Goal: Find contact information: Find contact information

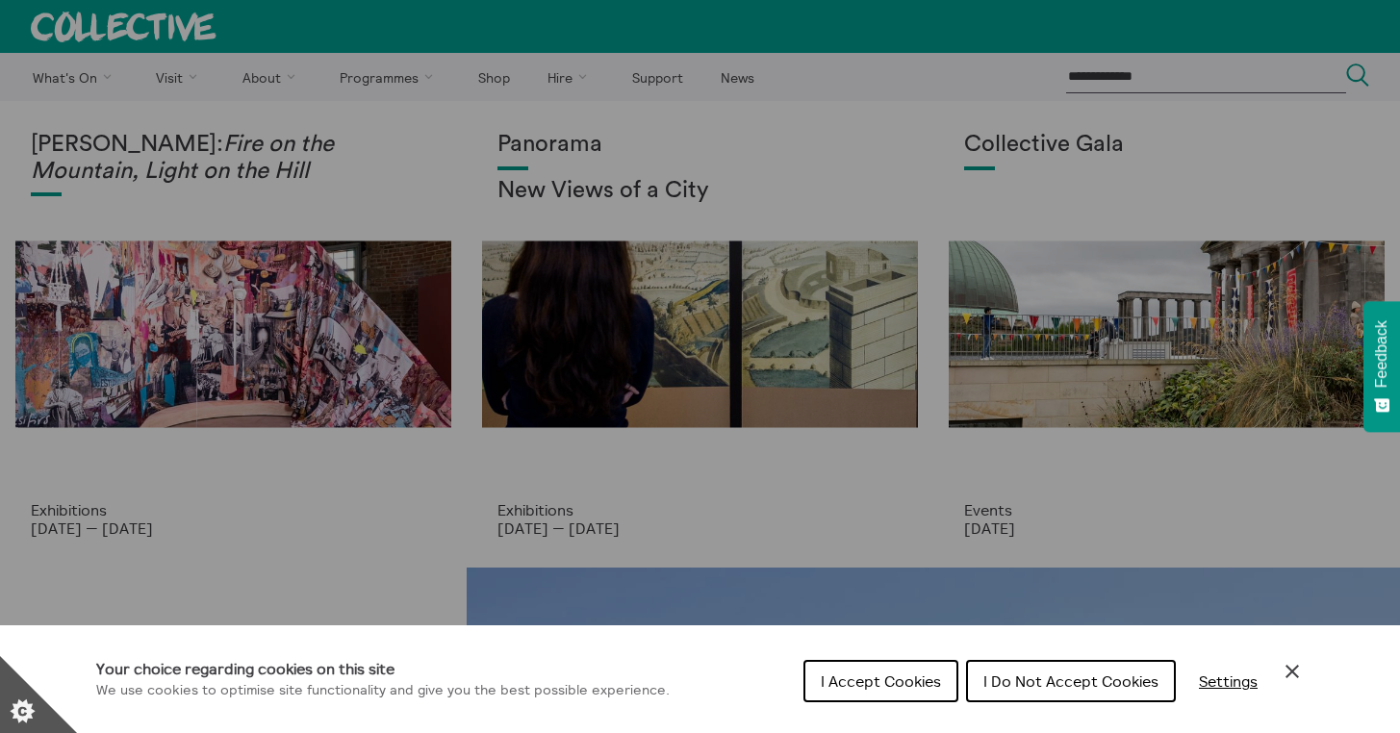
click at [904, 685] on span "I Accept Cookies" at bounding box center [881, 681] width 120 height 19
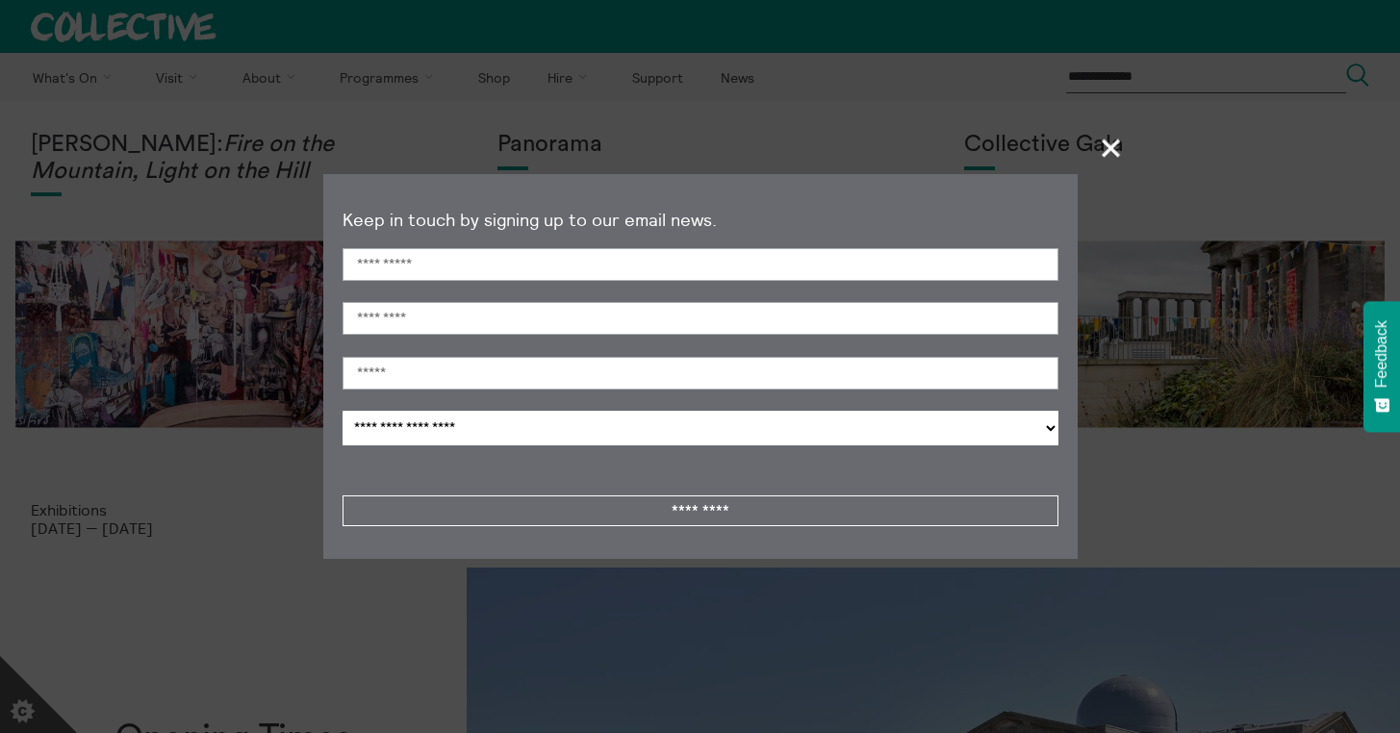
click at [1109, 153] on span "+" at bounding box center [1112, 147] width 57 height 57
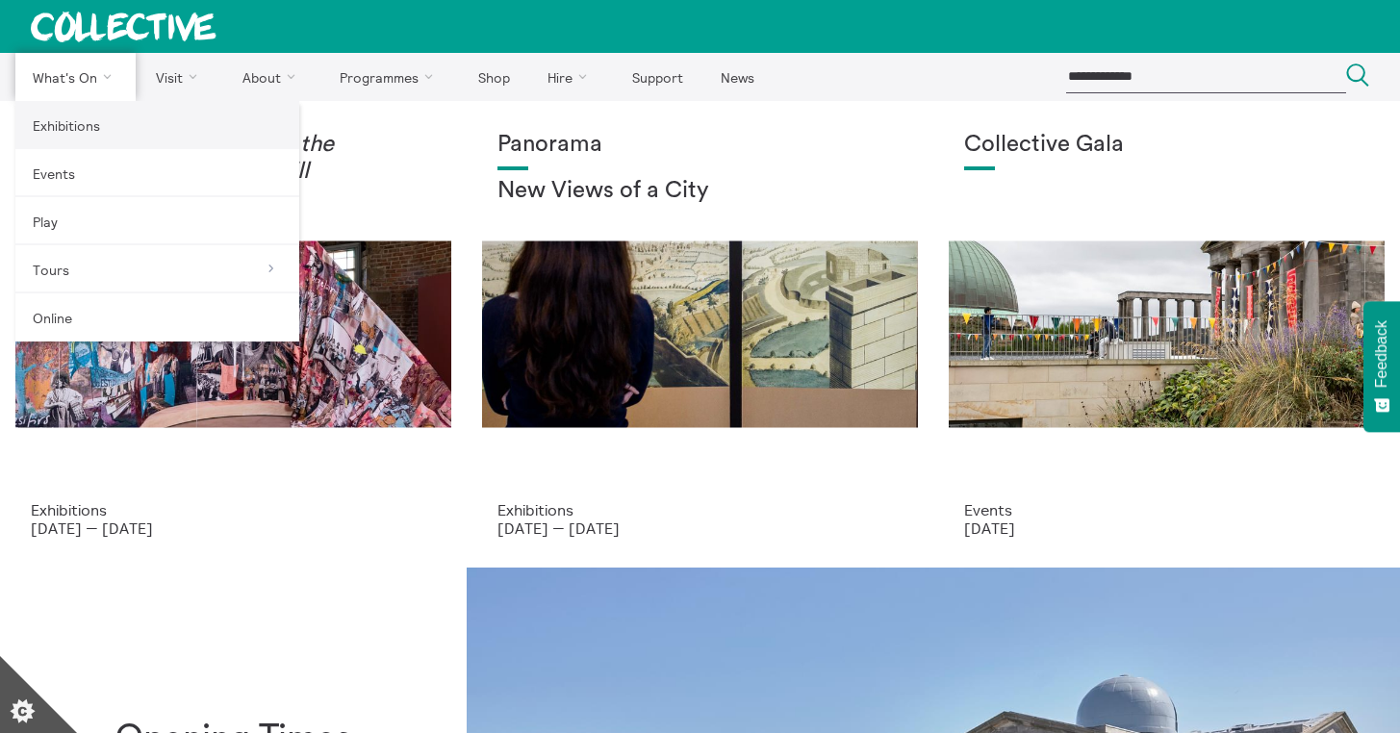
click at [92, 131] on link "Exhibitions" at bounding box center [157, 125] width 284 height 48
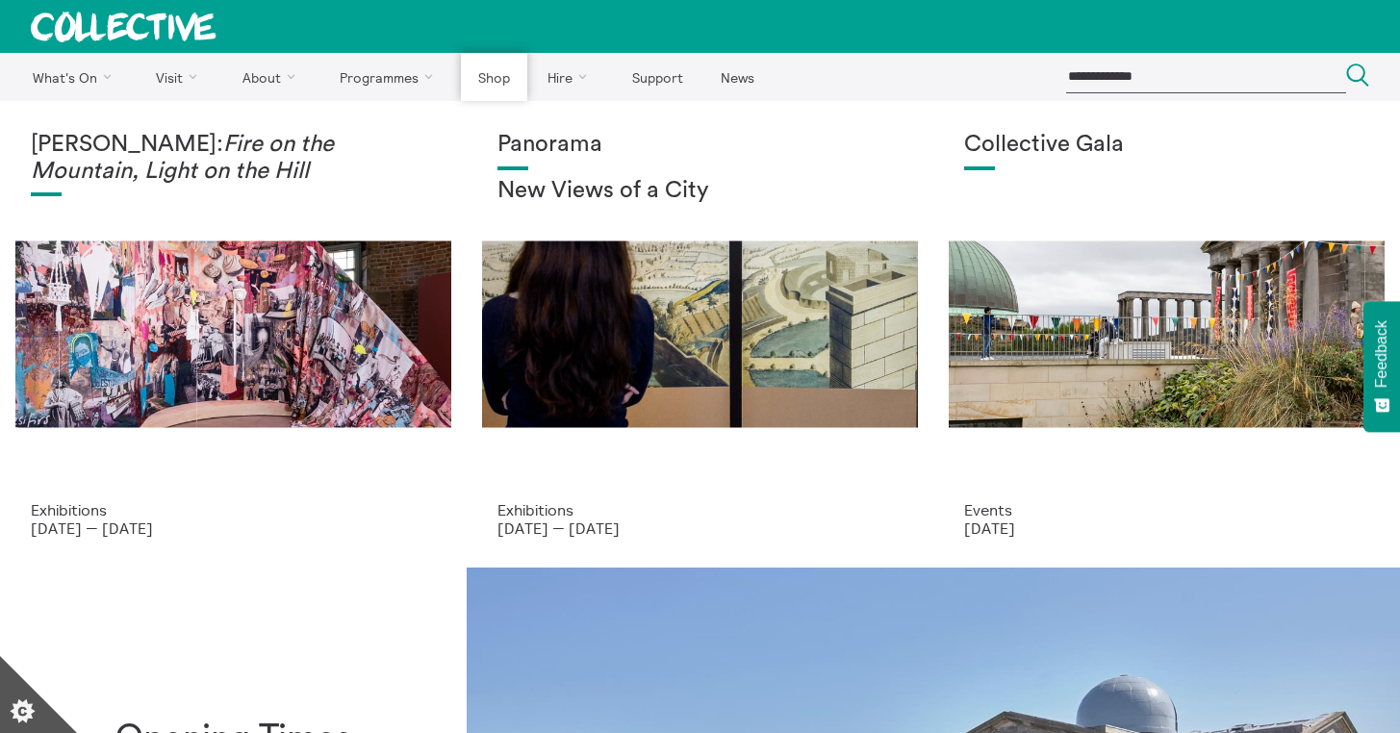
click at [497, 80] on link "Shop" at bounding box center [493, 77] width 65 height 48
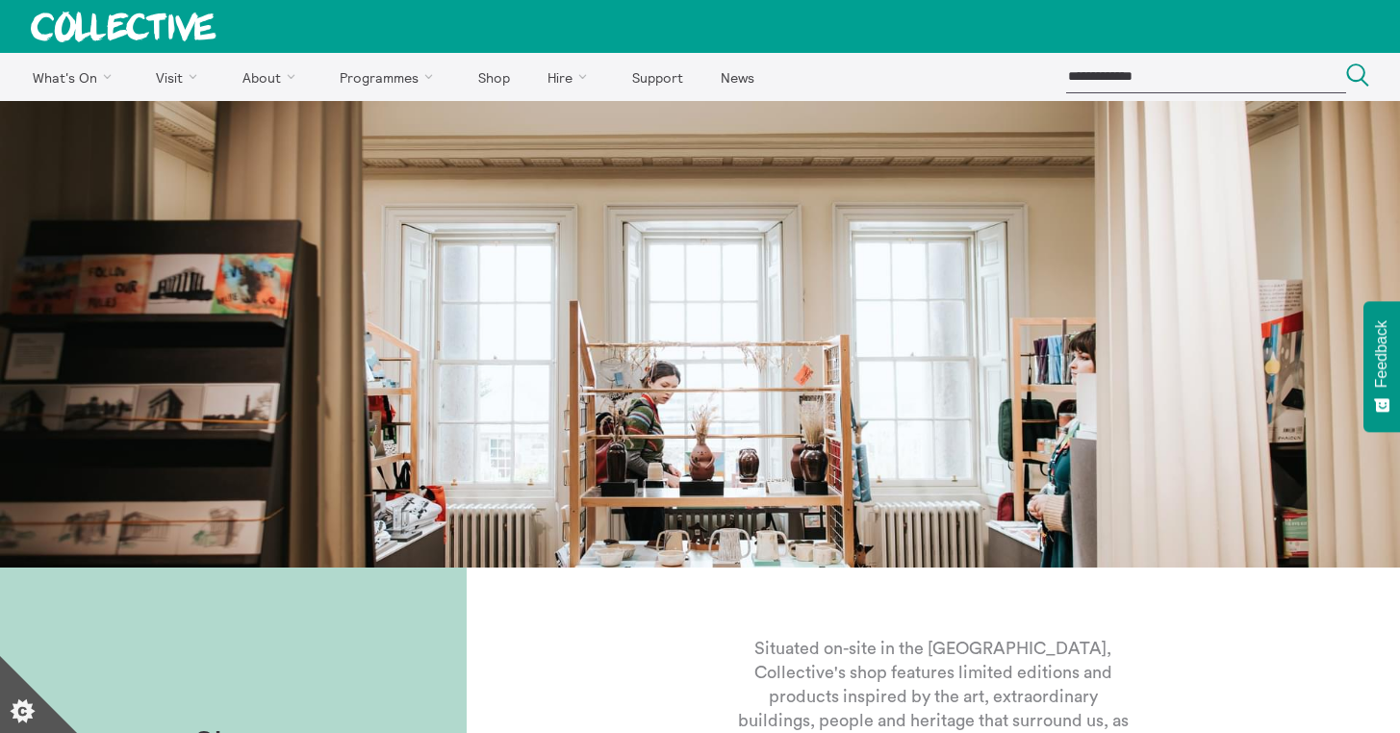
scroll to position [472, 0]
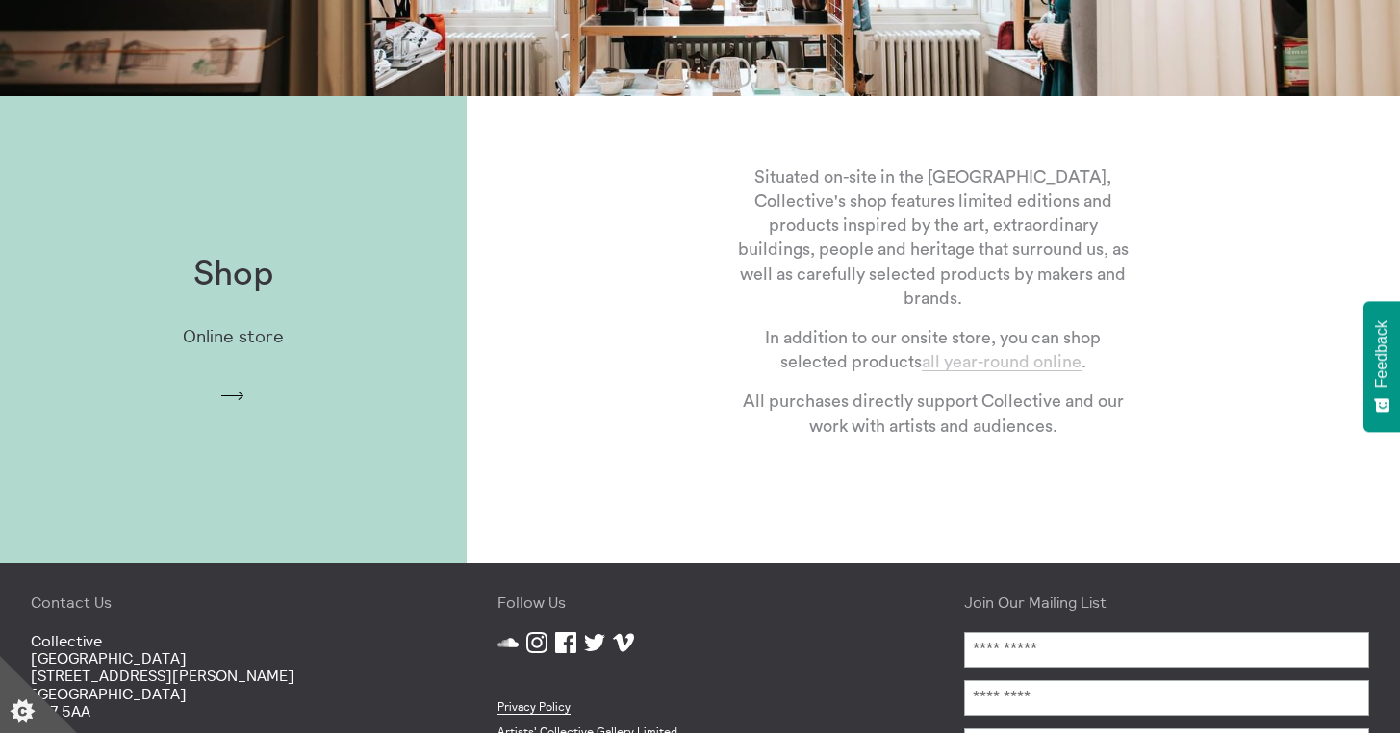
click at [1063, 364] on link "all year-round online" at bounding box center [1002, 362] width 160 height 18
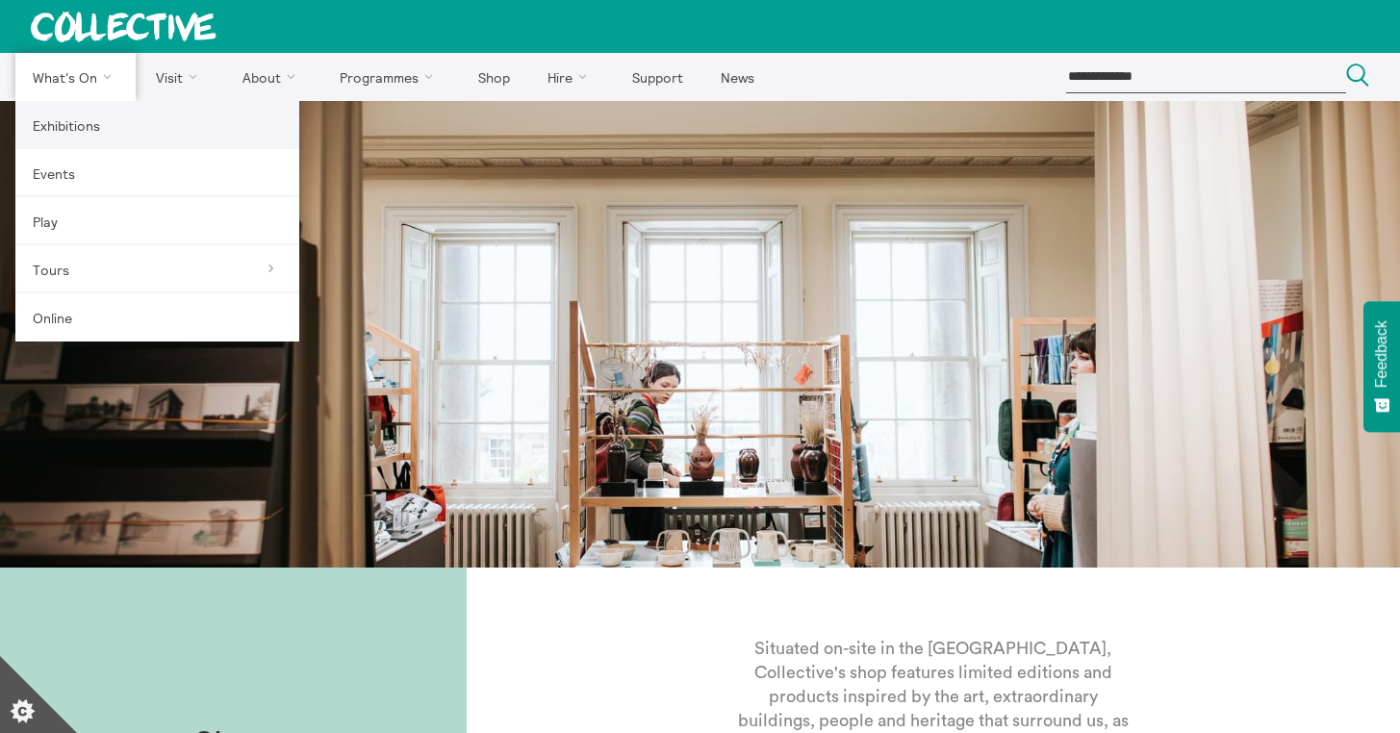
click at [72, 141] on link "Exhibitions" at bounding box center [157, 125] width 284 height 48
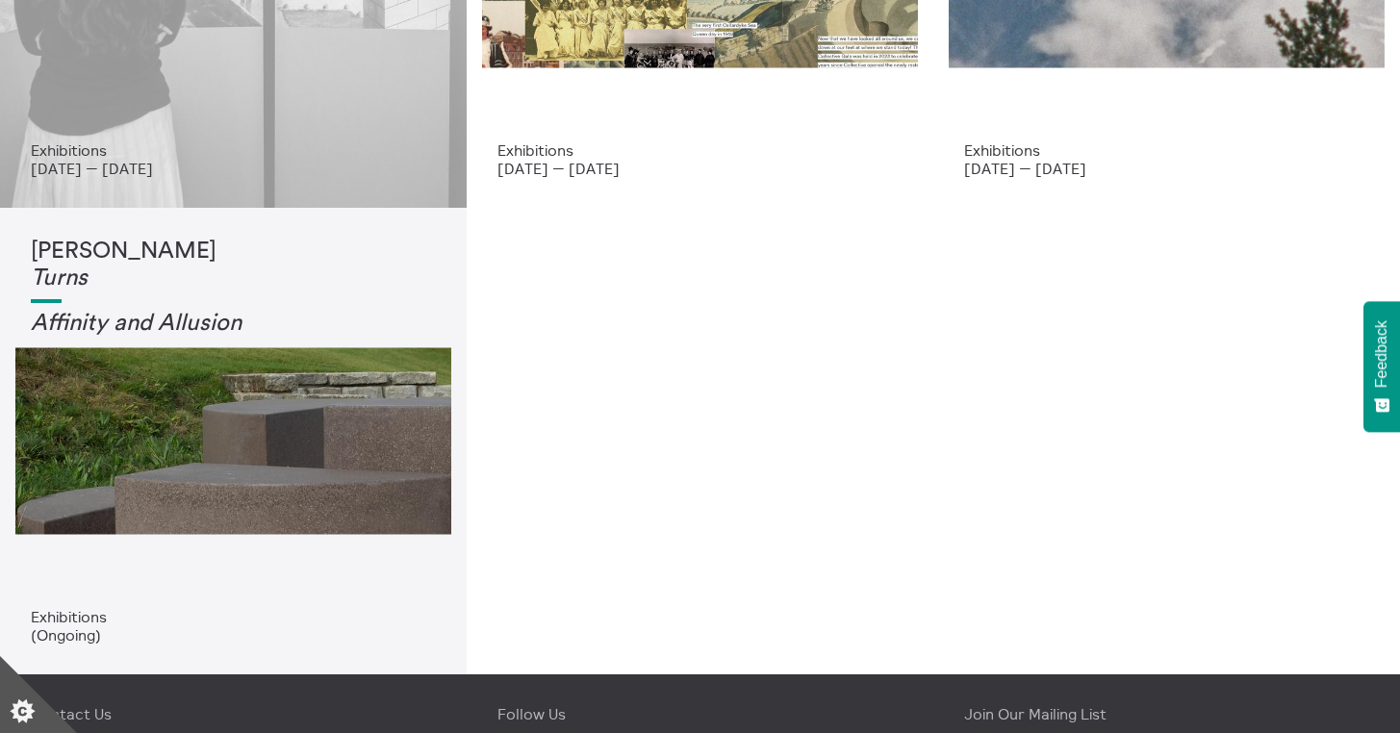
scroll to position [668, 0]
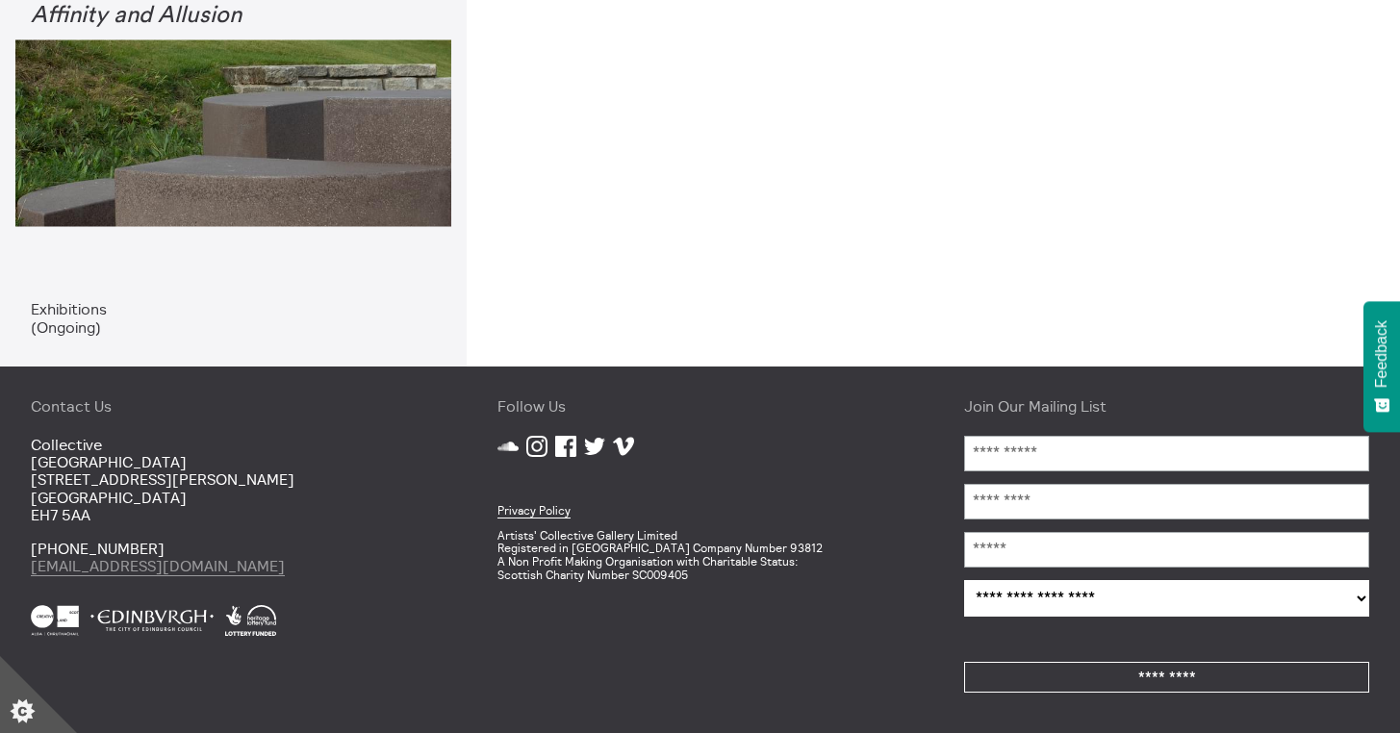
drag, startPoint x: 267, startPoint y: 575, endPoint x: 32, endPoint y: 562, distance: 235.2
click at [32, 562] on p "[PHONE_NUMBER] [EMAIL_ADDRESS][DOMAIN_NAME]" at bounding box center [233, 558] width 405 height 36
copy link "[EMAIL_ADDRESS][DOMAIN_NAME]"
